Goal: Task Accomplishment & Management: Manage account settings

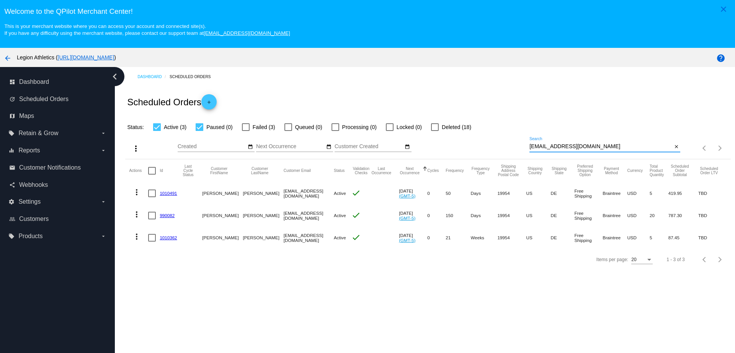
drag, startPoint x: 591, startPoint y: 146, endPoint x: 506, endPoint y: 150, distance: 85.1
click at [506, 150] on div "more_vert Aug Jan Feb Mar Apr 1" at bounding box center [428, 145] width 606 height 27
paste input "David.c.carver@gmail"
type input "David.c.carver@gmail.com"
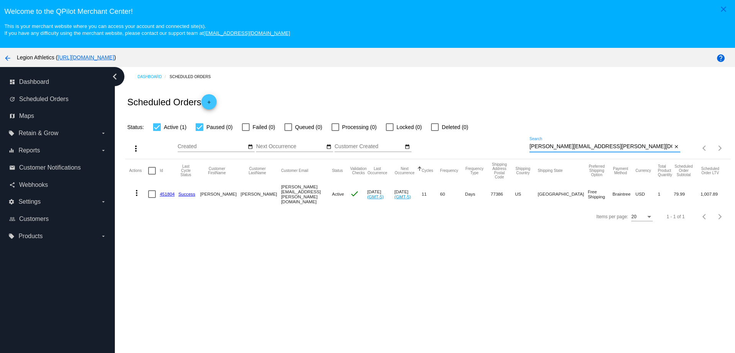
click at [170, 193] on link "451804" at bounding box center [167, 194] width 15 height 5
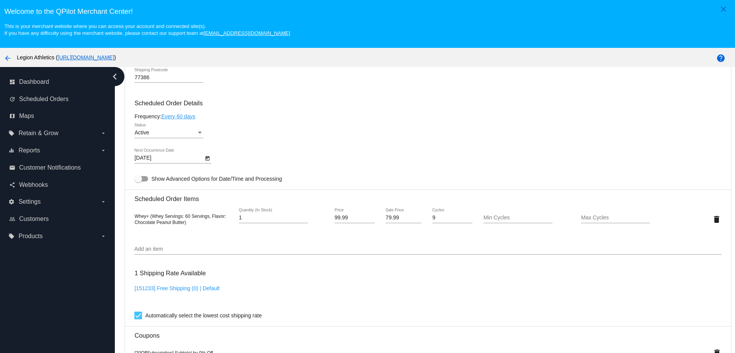
scroll to position [479, 0]
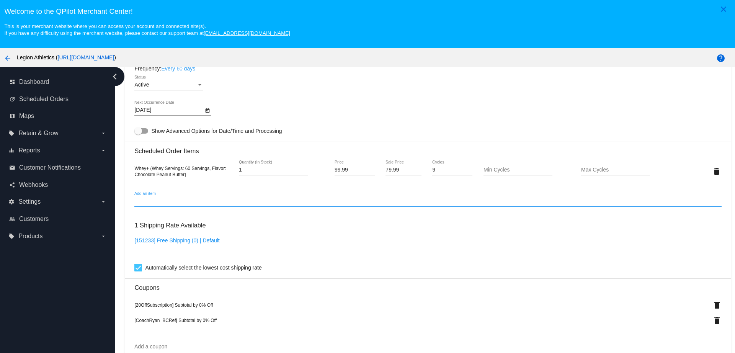
click at [328, 203] on input "Add an item" at bounding box center [427, 201] width 587 height 6
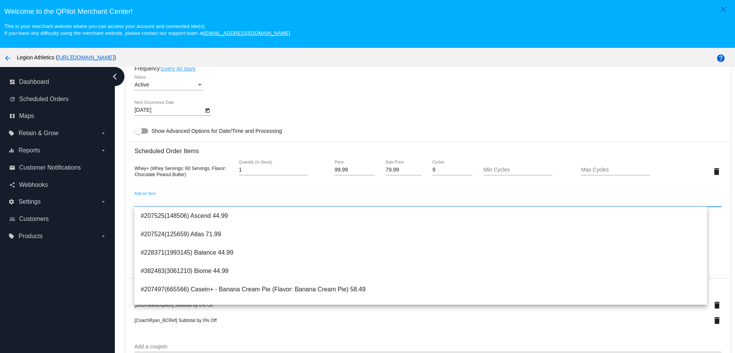
paste input "100306"
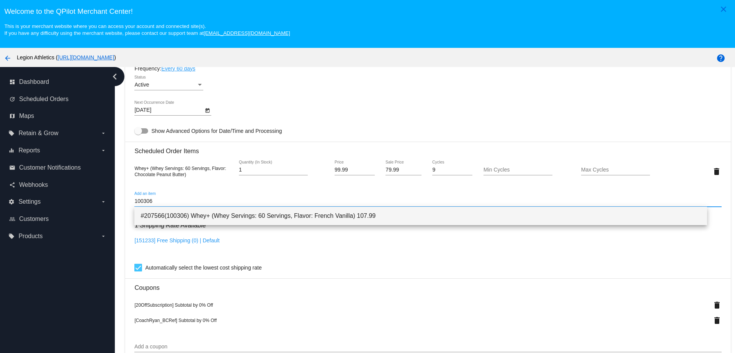
type input "100306"
click at [245, 219] on span "#207566(100306) Whey+ (Whey Servings: 60 Servings, Flavor: French Vanilla) 107.…" at bounding box center [421, 216] width 560 height 18
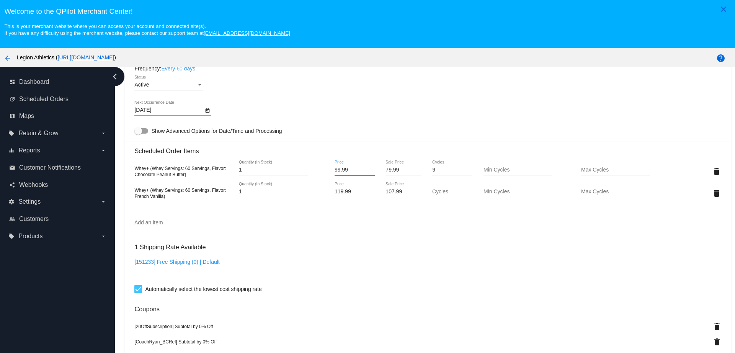
drag, startPoint x: 349, startPoint y: 170, endPoint x: 323, endPoint y: 170, distance: 26.0
click at [324, 170] on div "Whey+ (Whey Servings: 60 Servings, Flavor: Chocolate Peanut Butter) 1 Quantity …" at bounding box center [427, 171] width 587 height 22
drag, startPoint x: 352, startPoint y: 192, endPoint x: 318, endPoint y: 190, distance: 34.5
click at [318, 190] on mat-card "Customer 622290: [PERSON_NAME] [PERSON_NAME][EMAIL_ADDRESS][PERSON_NAME][DOMAIN…" at bounding box center [428, 186] width 606 height 830
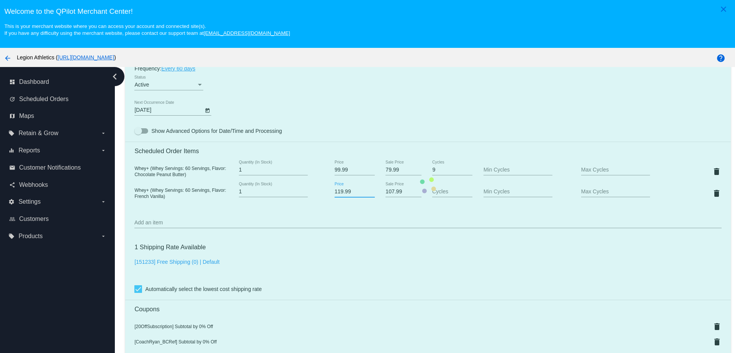
paste input "9"
type input "99.99"
click at [395, 169] on mat-card "Customer 622290: [PERSON_NAME] [PERSON_NAME][EMAIL_ADDRESS][PERSON_NAME][DOMAIN…" at bounding box center [428, 186] width 606 height 830
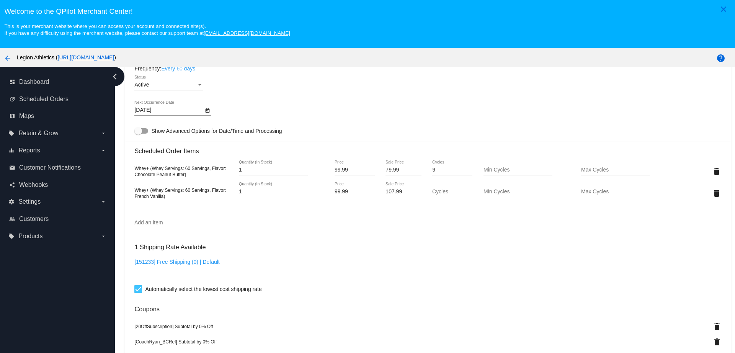
drag, startPoint x: 394, startPoint y: 172, endPoint x: 368, endPoint y: 172, distance: 25.7
click at [368, 172] on div "Whey+ (Whey Servings: 60 Servings, Flavor: Chocolate Peanut Butter) 1 Quantity …" at bounding box center [427, 171] width 587 height 22
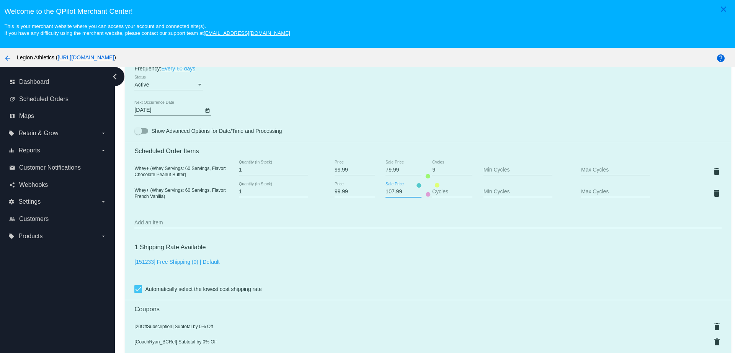
drag, startPoint x: 396, startPoint y: 191, endPoint x: 378, endPoint y: 191, distance: 18.8
click at [378, 191] on mat-card "Customer 622290: [PERSON_NAME] [PERSON_NAME][EMAIL_ADDRESS][PERSON_NAME][DOMAIN…" at bounding box center [428, 186] width 606 height 830
paste input "79"
type input "79.99"
click at [392, 214] on mat-card "Customer 622290: [PERSON_NAME] [PERSON_NAME][EMAIL_ADDRESS][PERSON_NAME][DOMAIN…" at bounding box center [428, 186] width 606 height 830
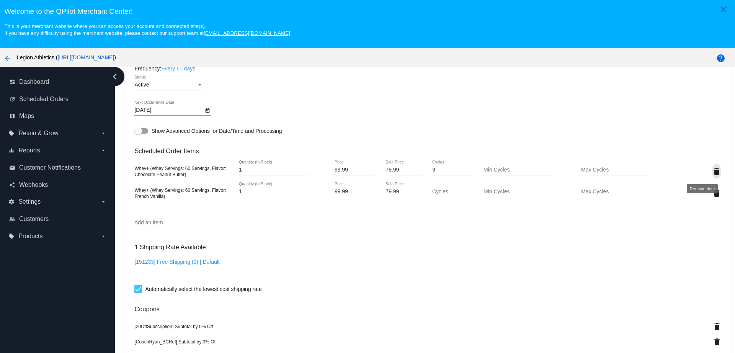
click at [712, 173] on mat-icon "delete" at bounding box center [716, 171] width 9 height 9
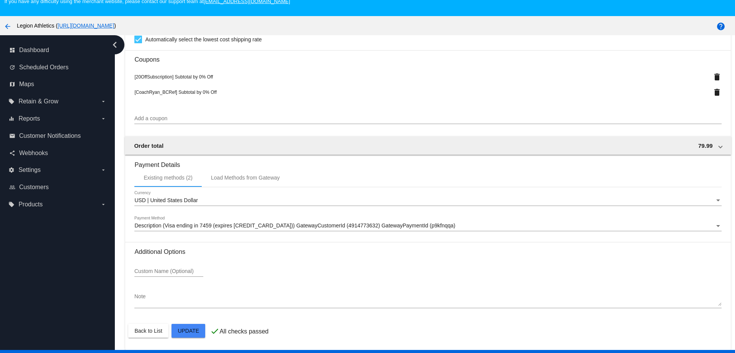
scroll to position [48, 0]
